Goal: Information Seeking & Learning: Learn about a topic

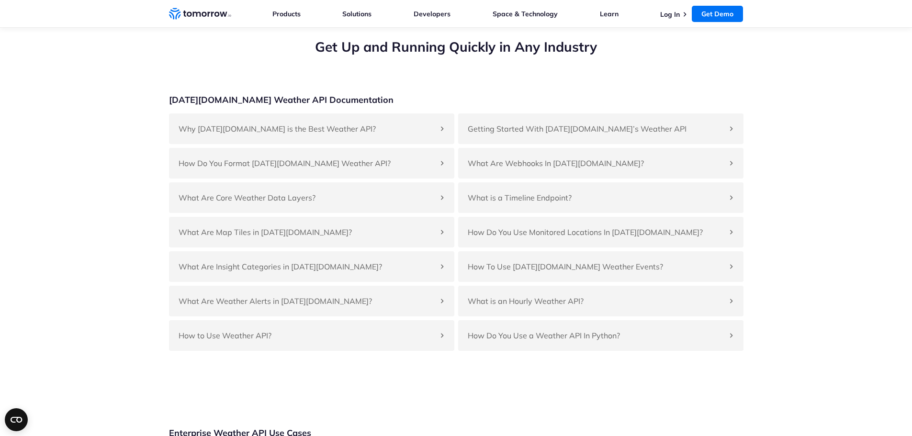
scroll to position [3590, 0]
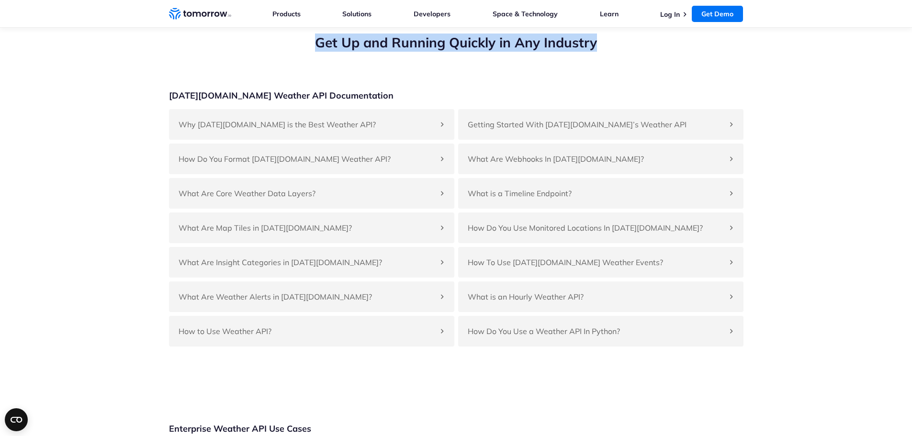
drag, startPoint x: 377, startPoint y: 67, endPoint x: 599, endPoint y: 72, distance: 222.6
click at [599, 52] on h2 "Get Up and Running Quickly in Any Industry" at bounding box center [456, 43] width 574 height 18
drag, startPoint x: 620, startPoint y: 75, endPoint x: 308, endPoint y: 79, distance: 311.6
click at [307, 52] on h2 "Get Up and Running Quickly in Any Industry" at bounding box center [456, 43] width 574 height 18
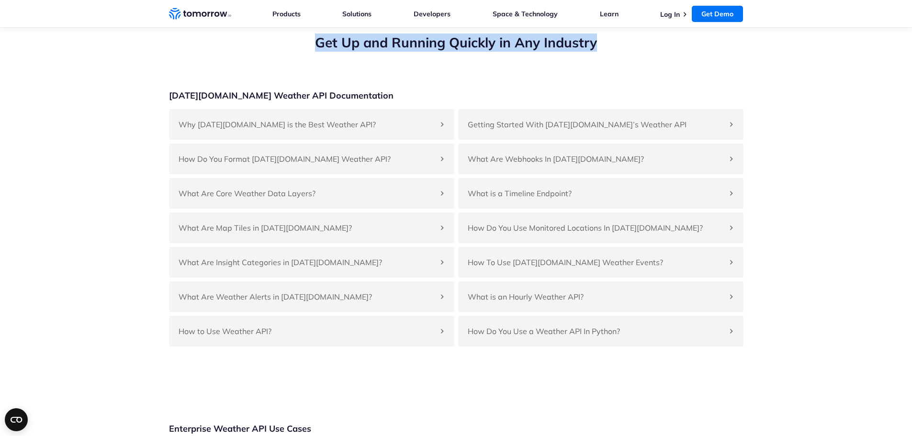
click at [309, 52] on h2 "Get Up and Running Quickly in Any Industry" at bounding box center [456, 43] width 574 height 18
drag, startPoint x: 307, startPoint y: 67, endPoint x: 633, endPoint y: 79, distance: 326.6
click at [633, 52] on h2 "Get Up and Running Quickly in Any Industry" at bounding box center [456, 43] width 574 height 18
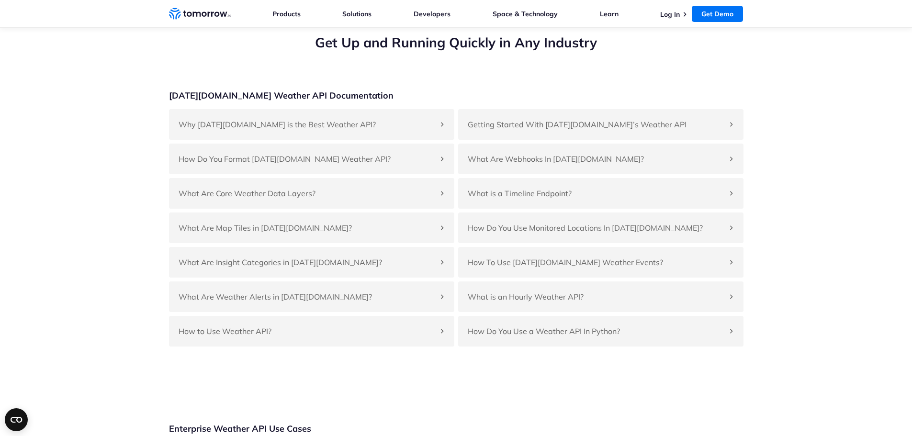
click at [550, 52] on h2 "Get Up and Running Quickly in Any Industry" at bounding box center [456, 43] width 574 height 18
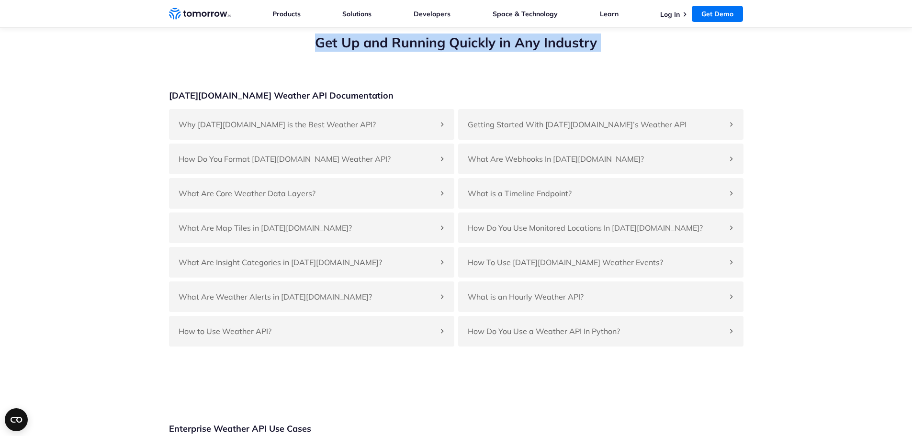
click at [550, 52] on h2 "Get Up and Running Quickly in Any Industry" at bounding box center [456, 43] width 574 height 18
click at [591, 62] on section "Get Up and Running Quickly in Any Industry Tomorrow.io Weather API Documentatio…" at bounding box center [456, 190] width 912 height 390
drag, startPoint x: 616, startPoint y: 70, endPoint x: 294, endPoint y: 83, distance: 322.4
click at [294, 83] on div "Get Up and Running Quickly in Any Industry" at bounding box center [456, 62] width 574 height 56
click at [500, 52] on h2 "Get Up and Running Quickly in Any Industry" at bounding box center [456, 43] width 574 height 18
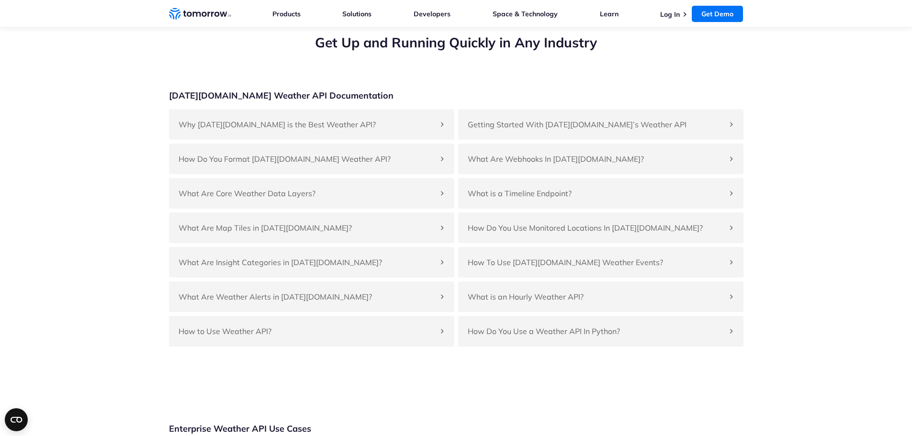
click at [592, 52] on h2 "Get Up and Running Quickly in Any Industry" at bounding box center [456, 43] width 574 height 18
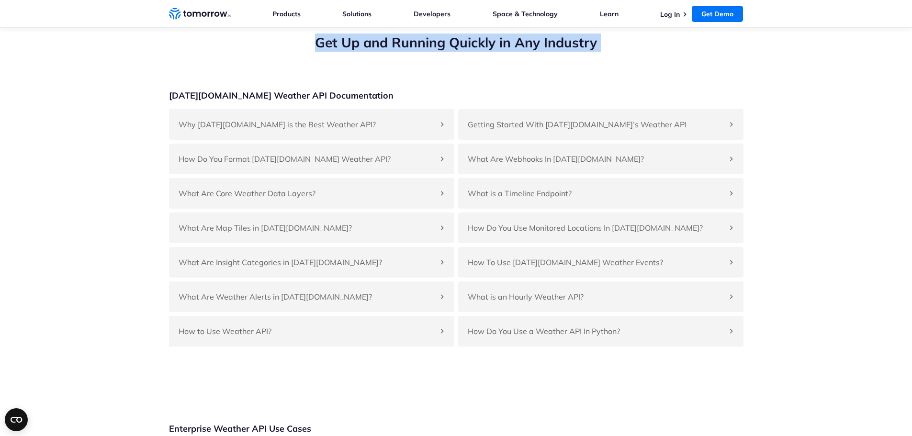
click at [592, 52] on h2 "Get Up and Running Quickly in Any Industry" at bounding box center [456, 43] width 574 height 18
click at [596, 52] on h2 "Get Up and Running Quickly in Any Industry" at bounding box center [456, 43] width 574 height 18
drag, startPoint x: 617, startPoint y: 67, endPoint x: 313, endPoint y: 80, distance: 304.2
click at [313, 52] on h2 "Get Up and Running Quickly in Any Industry" at bounding box center [456, 43] width 574 height 18
click at [312, 52] on h2 "Get Up and Running Quickly in Any Industry" at bounding box center [456, 43] width 574 height 18
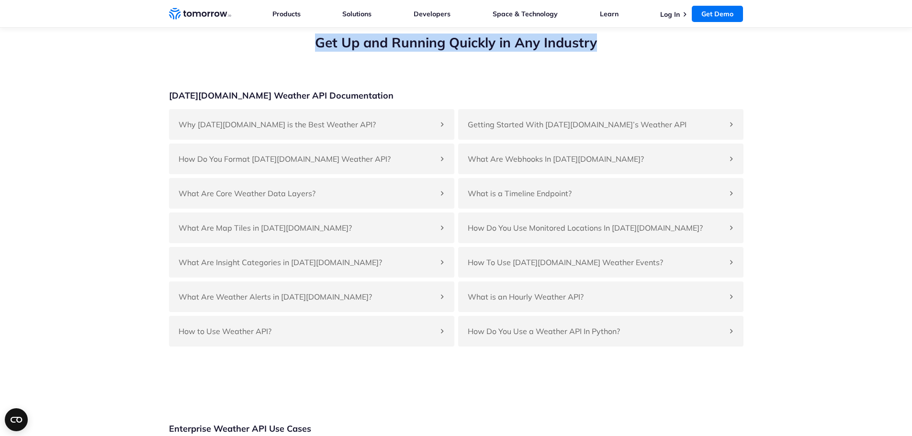
drag, startPoint x: 325, startPoint y: 67, endPoint x: 617, endPoint y: 69, distance: 292.0
click at [617, 52] on h2 "Get Up and Running Quickly in Any Industry" at bounding box center [456, 43] width 574 height 18
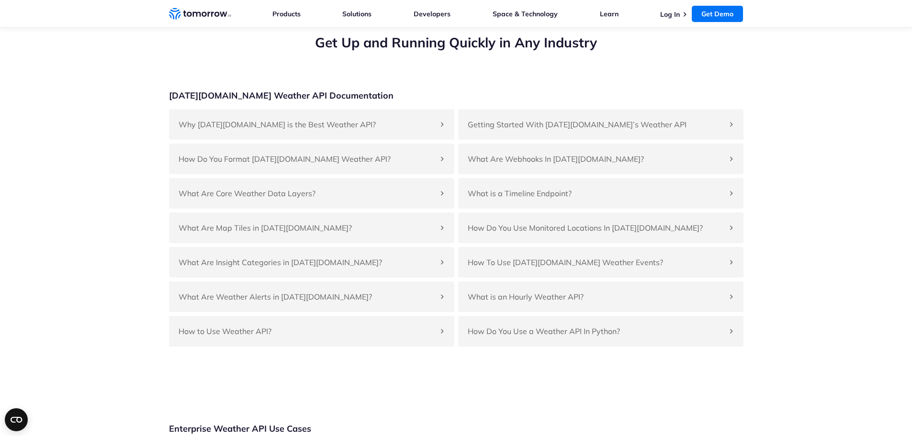
click at [609, 52] on h2 "Get Up and Running Quickly in Any Industry" at bounding box center [456, 43] width 574 height 18
click at [571, 52] on h2 "Get Up and Running Quickly in Any Industry" at bounding box center [456, 43] width 574 height 18
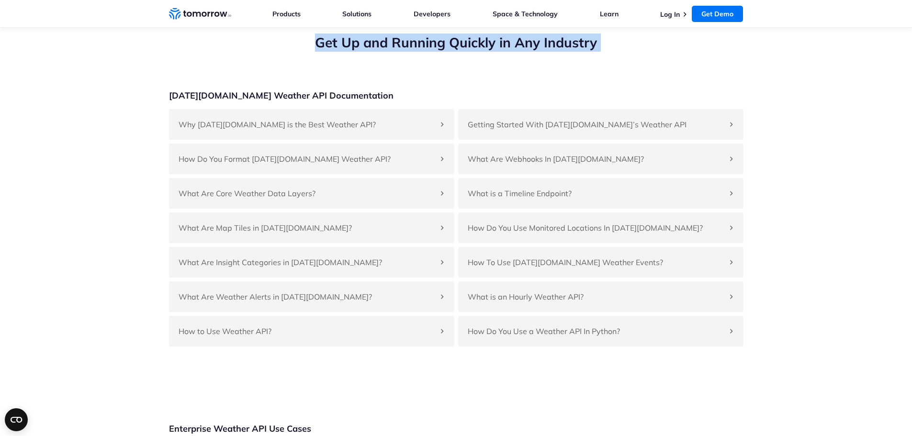
click at [571, 52] on h2 "Get Up and Running Quickly in Any Industry" at bounding box center [456, 43] width 574 height 18
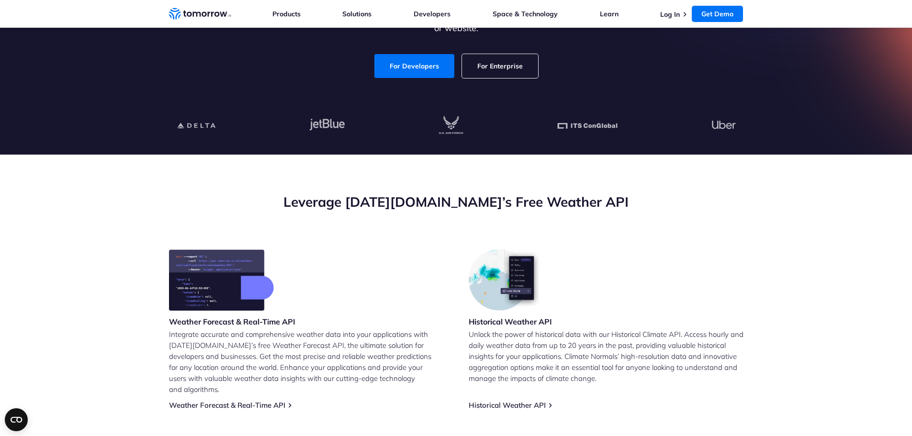
scroll to position [144, 0]
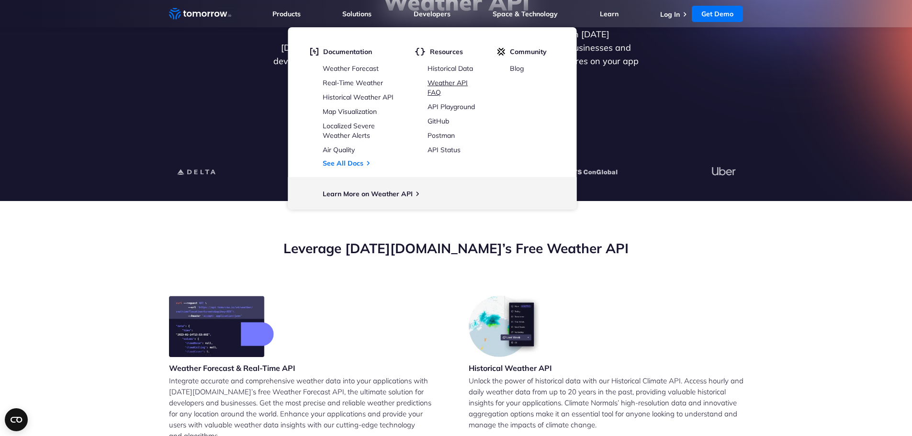
click at [443, 83] on link "Weather API FAQ" at bounding box center [447, 87] width 40 height 18
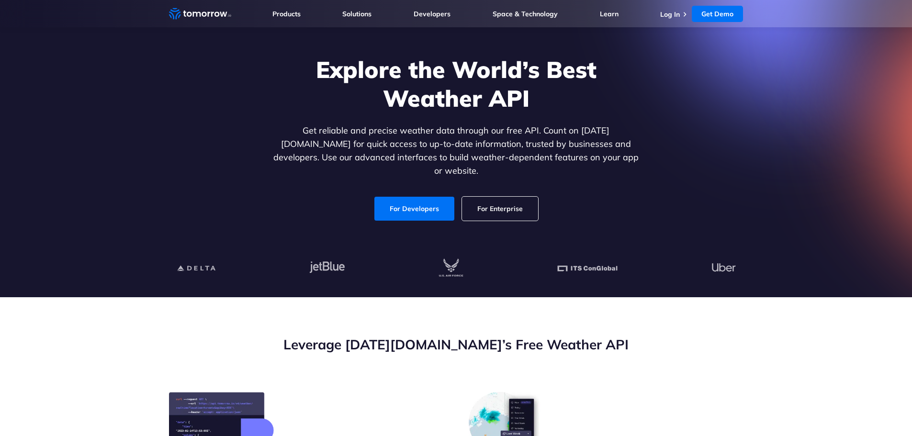
scroll to position [48, 0]
click at [422, 196] on link "For Developers" at bounding box center [414, 208] width 80 height 24
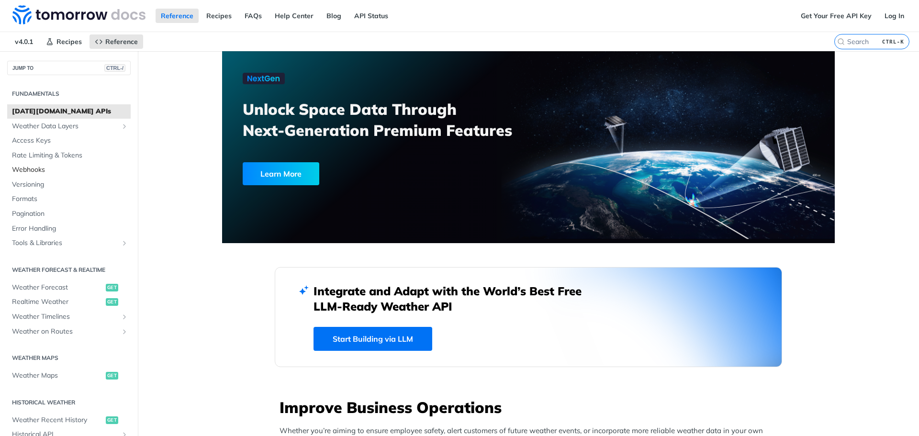
click at [67, 168] on span "Webhooks" at bounding box center [70, 170] width 116 height 10
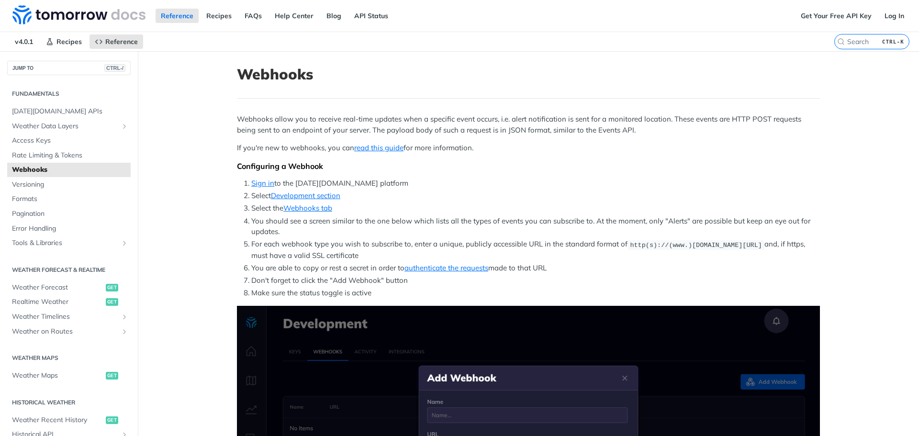
click at [268, 77] on h1 "Webhooks" at bounding box center [528, 74] width 583 height 17
click at [319, 76] on h1 "Webhooks" at bounding box center [528, 74] width 583 height 17
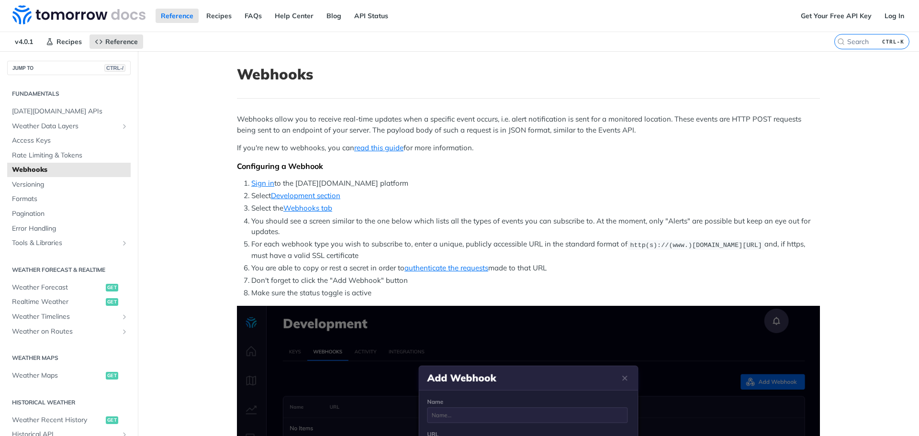
click at [297, 77] on h1 "Webhooks" at bounding box center [528, 74] width 583 height 17
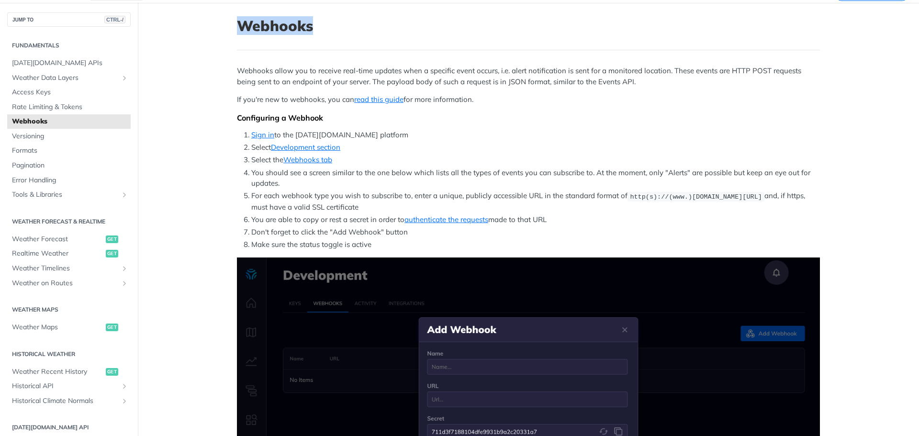
scroll to position [48, 0]
click at [377, 78] on p "Webhooks allow you to receive real-time updates when a specific event occurs, i…" at bounding box center [528, 77] width 583 height 22
click at [260, 21] on h1 "Webhooks" at bounding box center [528, 26] width 583 height 17
click at [259, 22] on h1 "Webhooks" at bounding box center [528, 26] width 583 height 17
click at [253, 33] on h1 "Webhooks" at bounding box center [528, 26] width 583 height 17
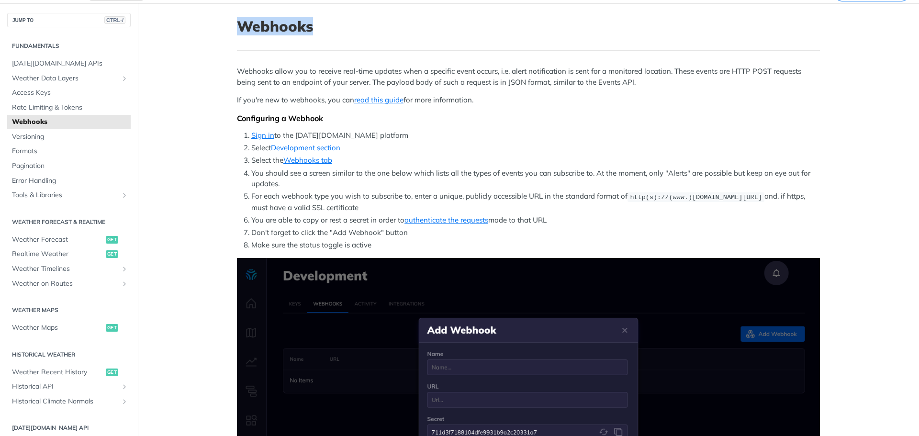
drag, startPoint x: 237, startPoint y: 33, endPoint x: 307, endPoint y: 33, distance: 69.9
click at [307, 32] on h1 "Webhooks" at bounding box center [528, 26] width 583 height 17
click at [307, 33] on h1 "Webhooks" at bounding box center [528, 26] width 583 height 17
